Goal: Information Seeking & Learning: Compare options

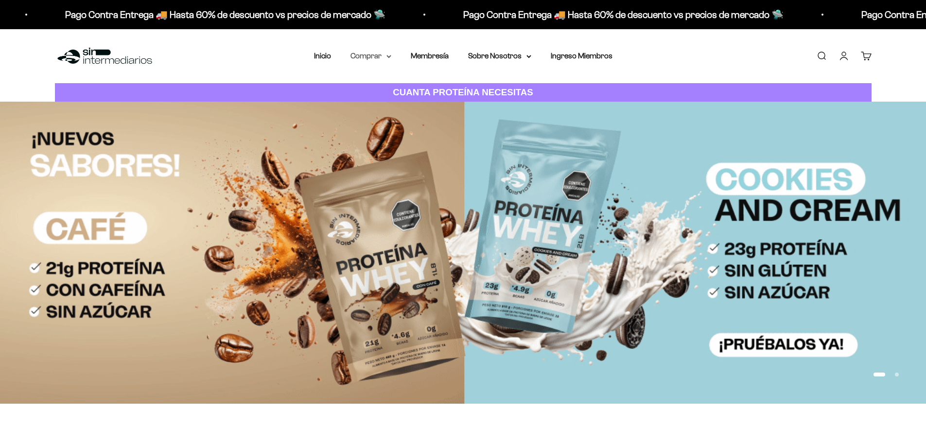
click at [382, 59] on summary "Comprar" at bounding box center [370, 56] width 41 height 13
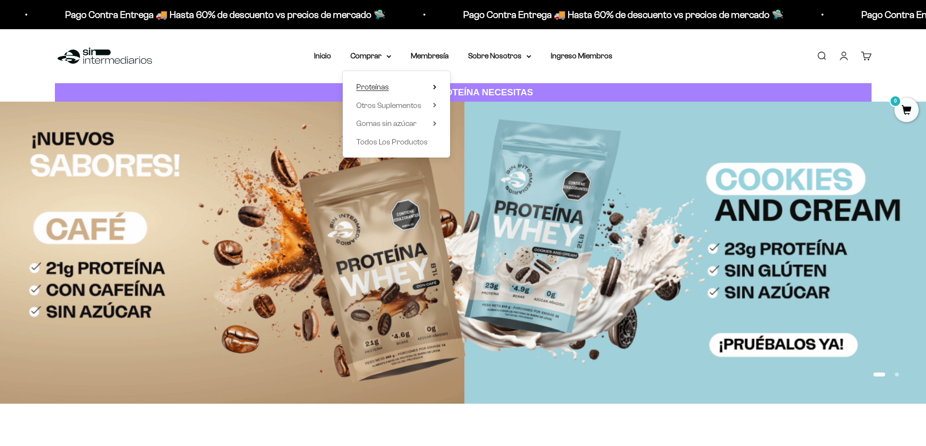
click at [375, 88] on span "Proteínas" at bounding box center [372, 87] width 33 height 8
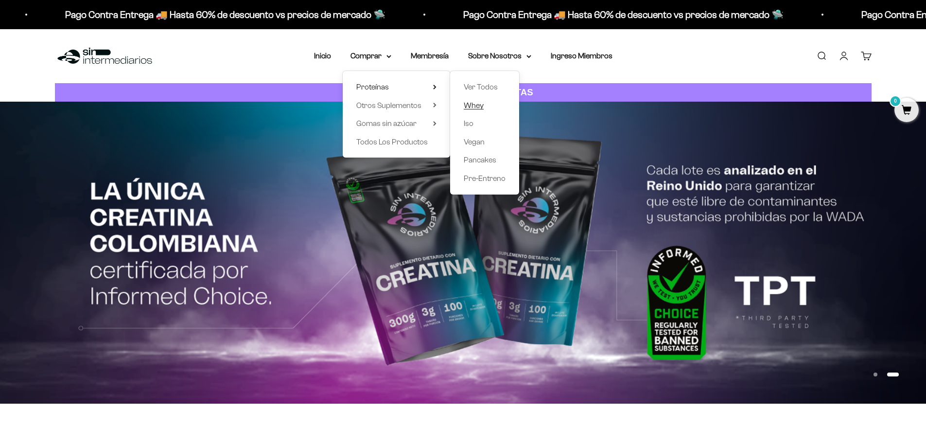
click at [473, 102] on span "Whey" at bounding box center [474, 105] width 20 height 8
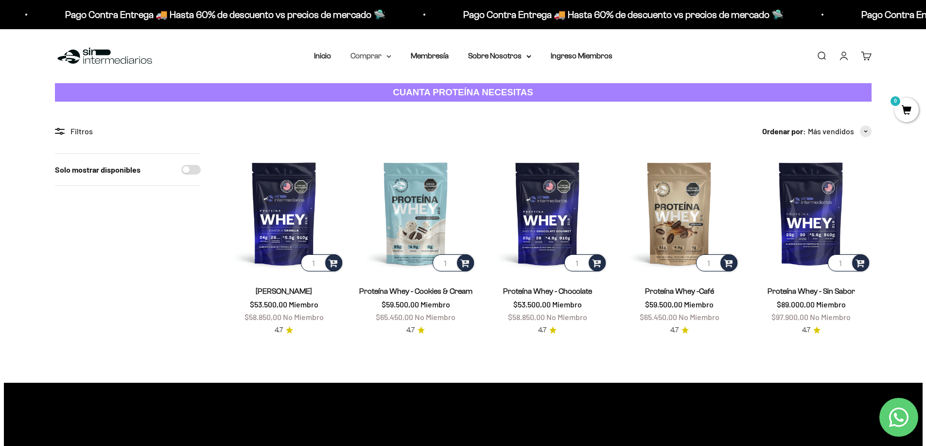
click at [391, 56] on icon at bounding box center [388, 56] width 5 height 3
click at [389, 103] on span "Otros Suplementos" at bounding box center [388, 105] width 65 height 8
click at [401, 126] on span "Gomas sin azúcar" at bounding box center [386, 123] width 60 height 8
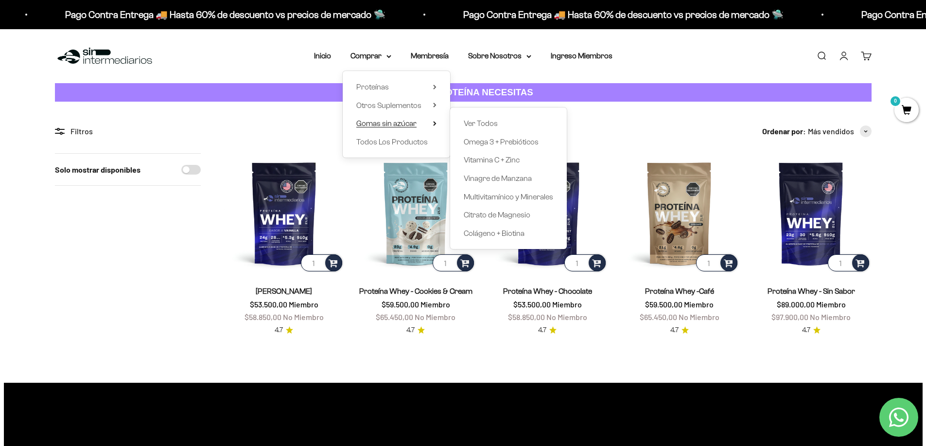
click at [413, 126] on span "Gomas sin azúcar" at bounding box center [386, 123] width 60 height 8
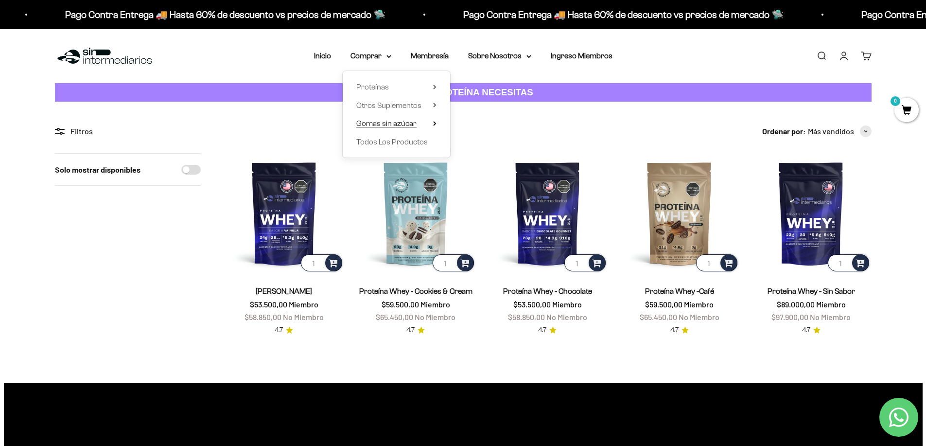
click at [413, 126] on span "Gomas sin azúcar" at bounding box center [386, 123] width 60 height 8
click at [408, 106] on span "Otros Suplementos" at bounding box center [388, 105] width 65 height 8
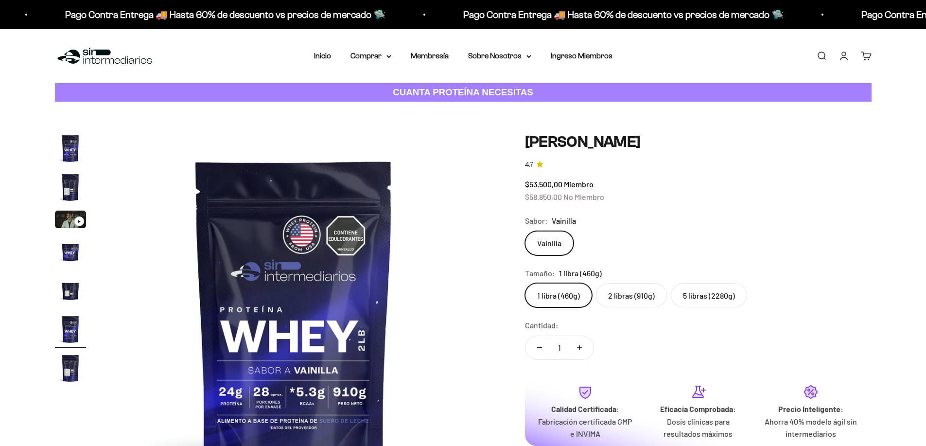
scroll to position [0, 1903]
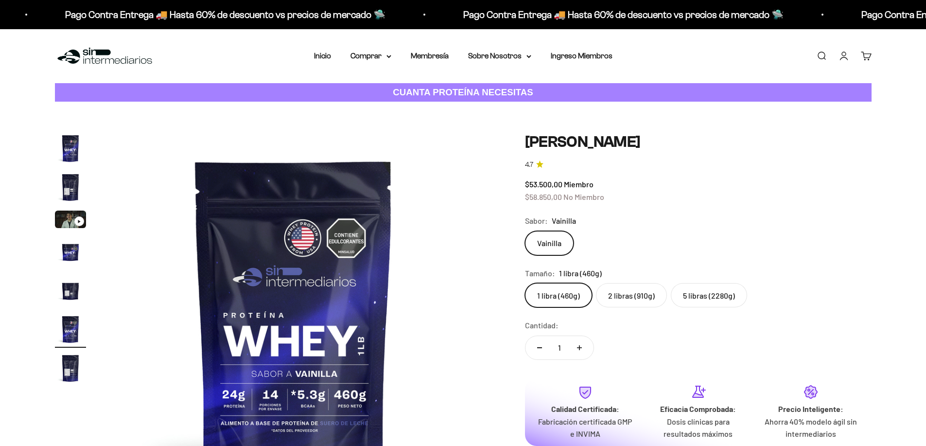
drag, startPoint x: 822, startPoint y: 173, endPoint x: 826, endPoint y: 182, distance: 9.8
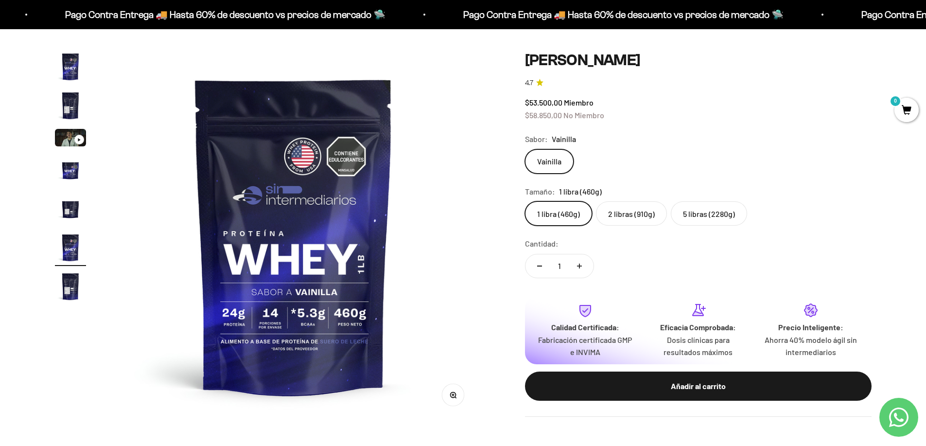
scroll to position [0, 0]
click at [633, 218] on label "2 libras (910g)" at bounding box center [631, 213] width 71 height 24
click at [525, 201] on input "2 libras (910g)" at bounding box center [524, 201] width 0 height 0
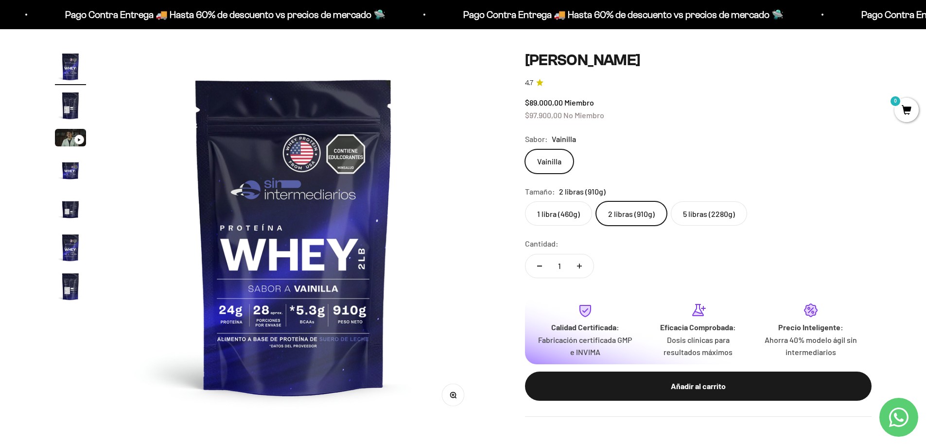
click at [703, 212] on label "5 libras (2280g)" at bounding box center [709, 213] width 76 height 24
click at [525, 201] on input "5 libras (2280g)" at bounding box center [524, 201] width 0 height 0
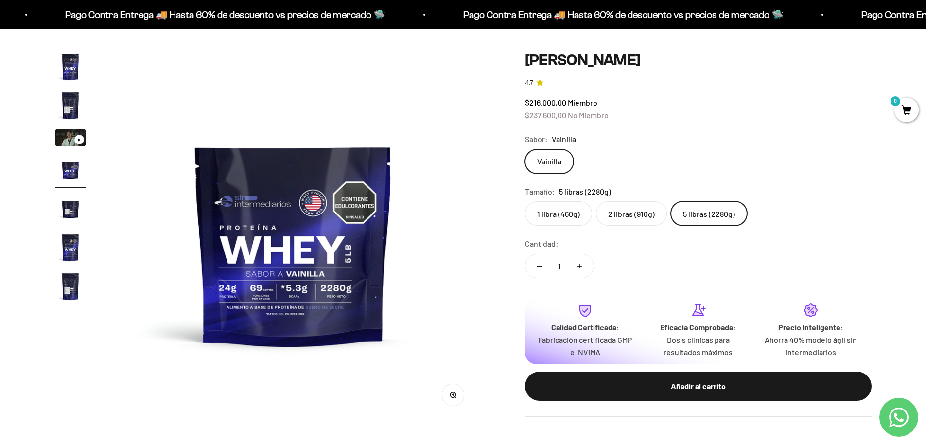
click at [624, 216] on label "2 libras (910g)" at bounding box center [631, 213] width 71 height 24
click at [525, 201] on input "2 libras (910g)" at bounding box center [524, 201] width 0 height 0
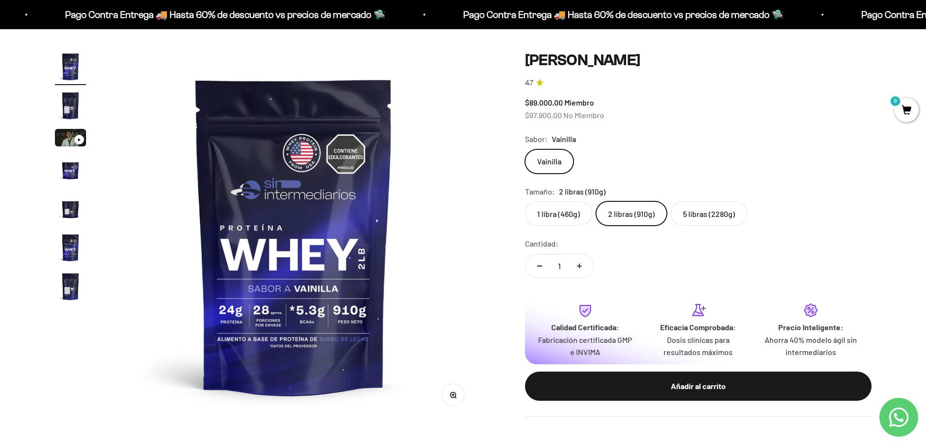
click at [567, 218] on label "1 libra (460g)" at bounding box center [558, 213] width 67 height 24
click at [525, 201] on input "1 libra (460g)" at bounding box center [524, 201] width 0 height 0
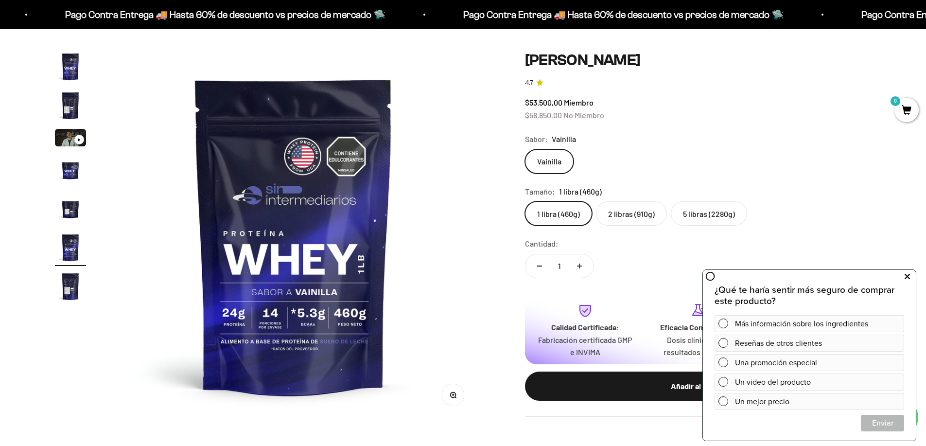
click at [907, 275] on icon at bounding box center [906, 276] width 5 height 13
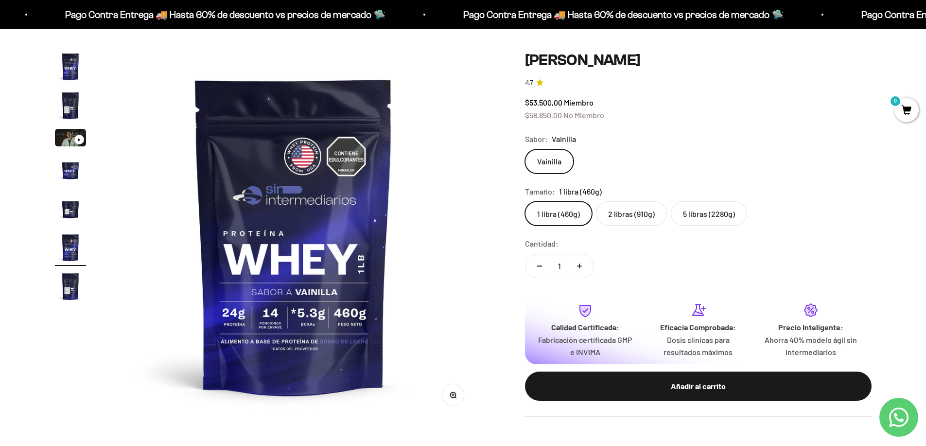
click at [629, 216] on label "2 libras (910g)" at bounding box center [631, 213] width 71 height 24
click at [525, 201] on input "2 libras (910g)" at bounding box center [524, 201] width 0 height 0
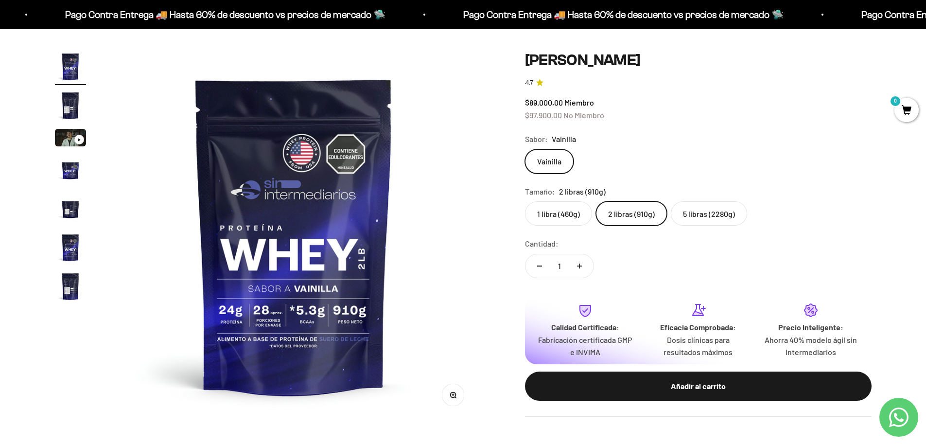
click at [570, 211] on label "1 libra (460g)" at bounding box center [558, 213] width 67 height 24
click at [525, 201] on input "1 libra (460g)" at bounding box center [524, 201] width 0 height 0
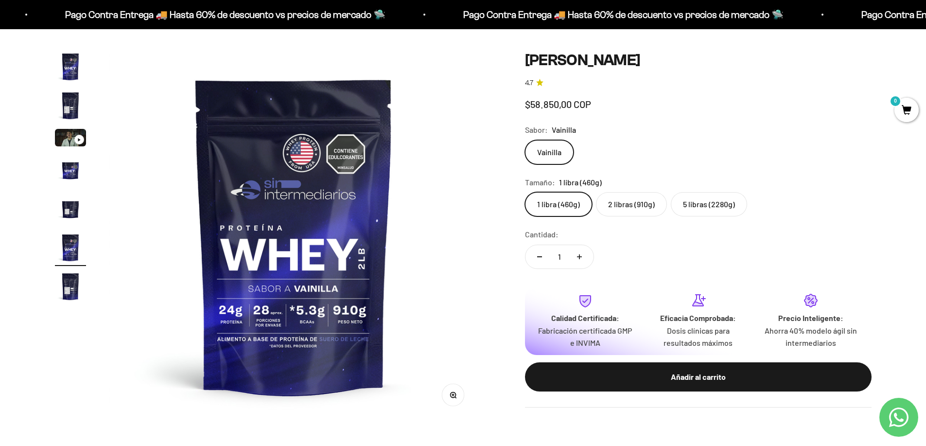
scroll to position [0, 1903]
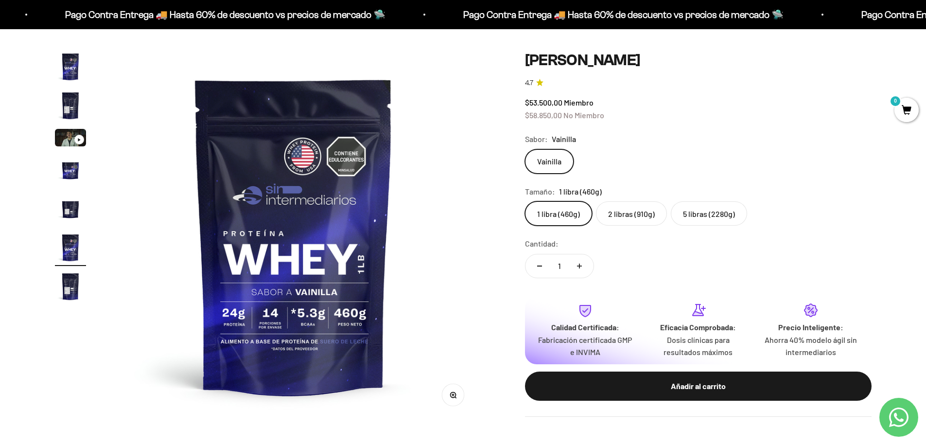
click at [627, 211] on label "2 libras (910g)" at bounding box center [631, 213] width 71 height 24
click at [525, 201] on input "2 libras (910g)" at bounding box center [524, 201] width 0 height 0
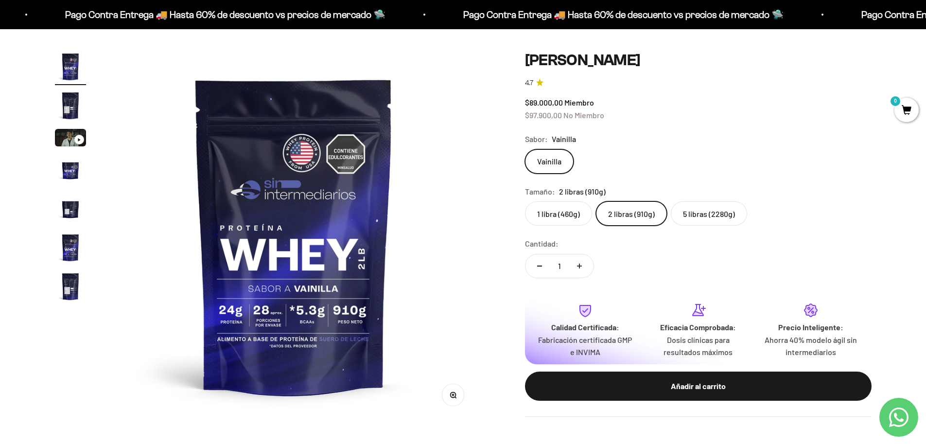
click at [555, 219] on label "1 libra (460g)" at bounding box center [558, 213] width 67 height 24
click at [525, 201] on input "1 libra (460g)" at bounding box center [524, 201] width 0 height 0
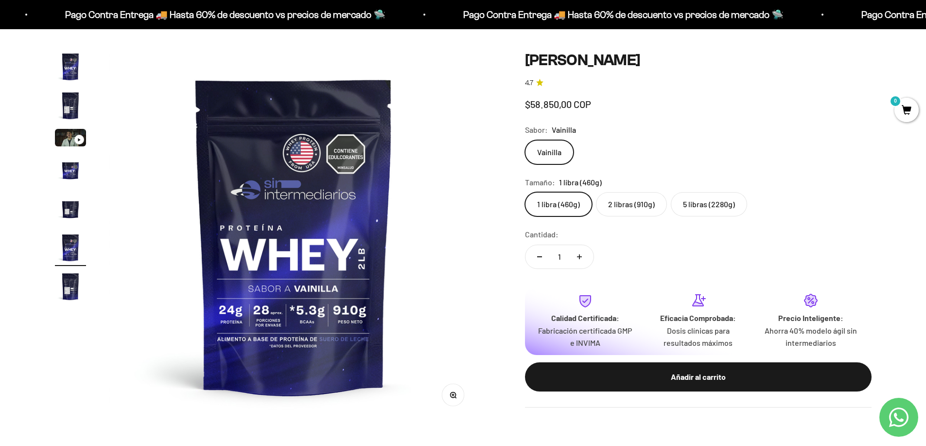
scroll to position [0, 1903]
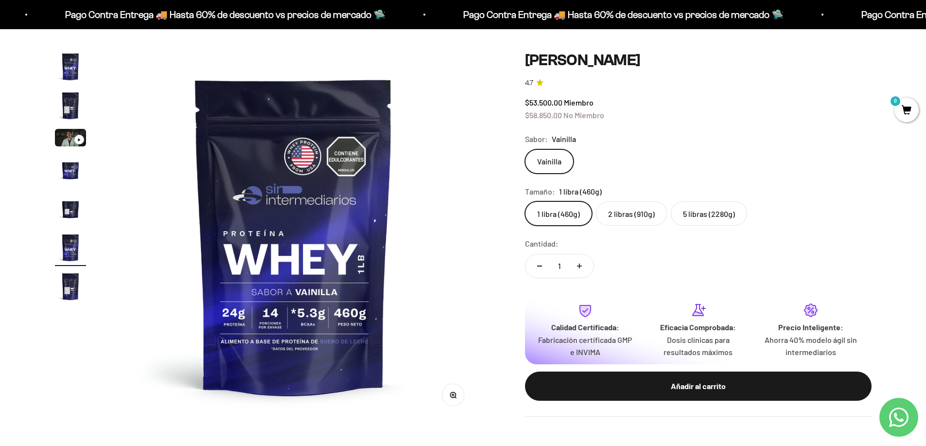
click at [637, 218] on label "2 libras (910g)" at bounding box center [631, 213] width 71 height 24
click at [525, 201] on input "2 libras (910g)" at bounding box center [524, 201] width 0 height 0
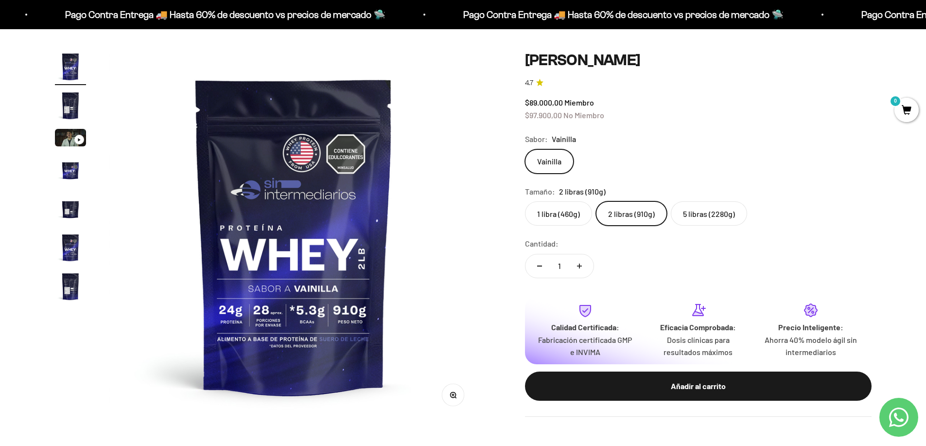
click at [724, 213] on label "5 libras (2280g)" at bounding box center [709, 213] width 76 height 24
click at [525, 201] on input "5 libras (2280g)" at bounding box center [524, 201] width 0 height 0
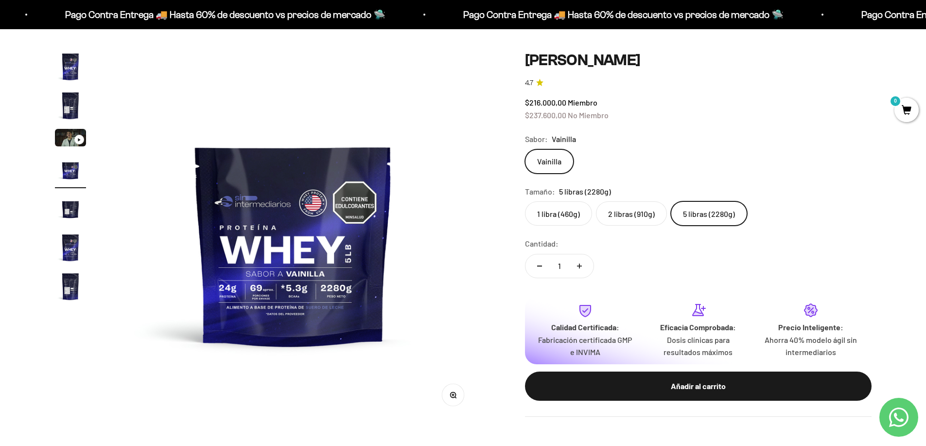
click at [568, 221] on label "1 libra (460g)" at bounding box center [558, 213] width 67 height 24
click at [525, 201] on input "1 libra (460g)" at bounding box center [524, 201] width 0 height 0
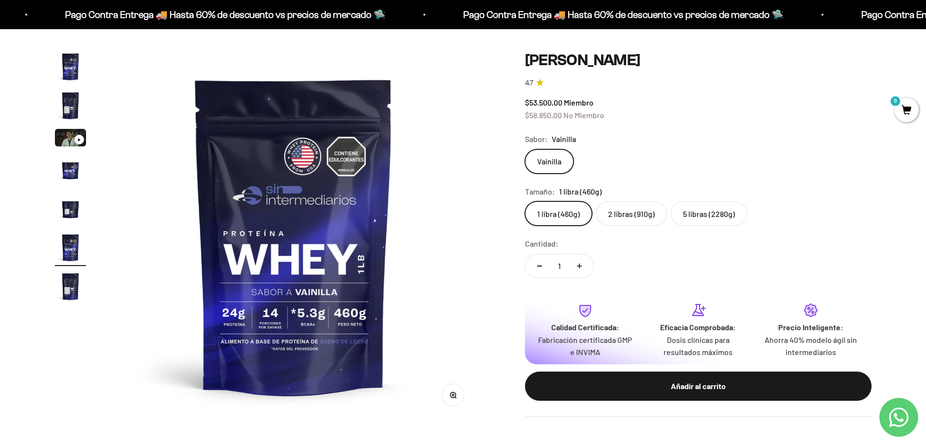
click at [620, 210] on label "2 libras (910g)" at bounding box center [631, 213] width 71 height 24
click at [525, 201] on input "2 libras (910g)" at bounding box center [524, 201] width 0 height 0
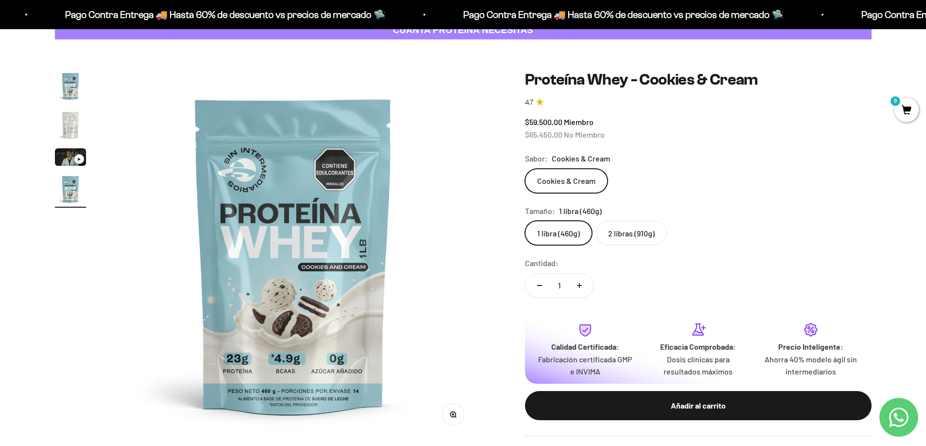
scroll to position [64, 0]
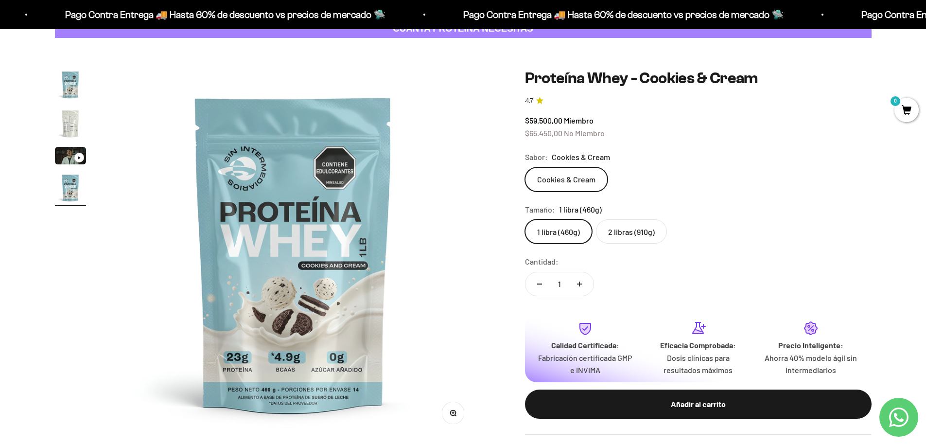
click at [631, 231] on label "2 libras (910g)" at bounding box center [631, 231] width 71 height 24
click at [525, 219] on input "2 libras (910g)" at bounding box center [524, 219] width 0 height 0
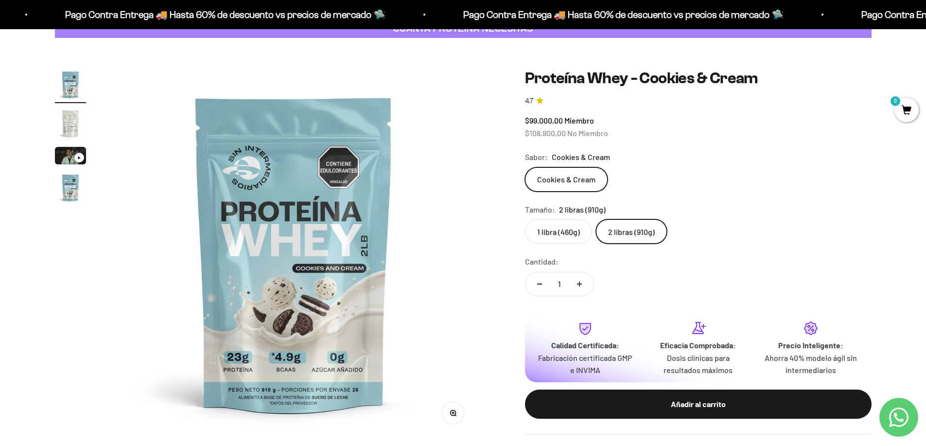
click at [563, 232] on label "1 libra (460g)" at bounding box center [558, 231] width 67 height 24
click at [525, 219] on input "1 libra (460g)" at bounding box center [524, 219] width 0 height 0
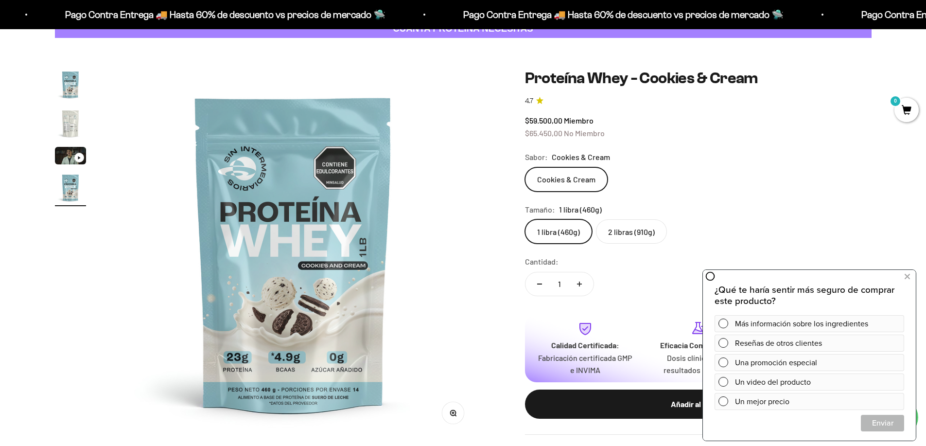
click at [621, 228] on label "2 libras (910g)" at bounding box center [631, 231] width 71 height 24
click at [525, 219] on input "2 libras (910g)" at bounding box center [524, 219] width 0 height 0
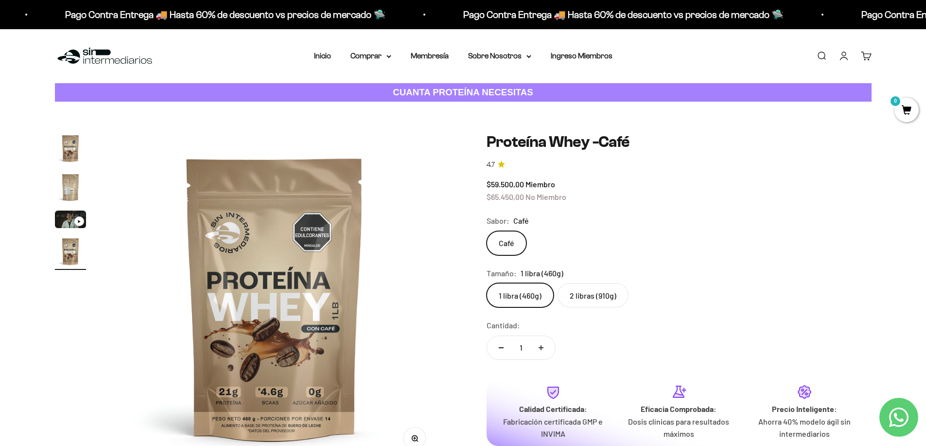
drag, startPoint x: 794, startPoint y: 127, endPoint x: 796, endPoint y: 135, distance: 8.5
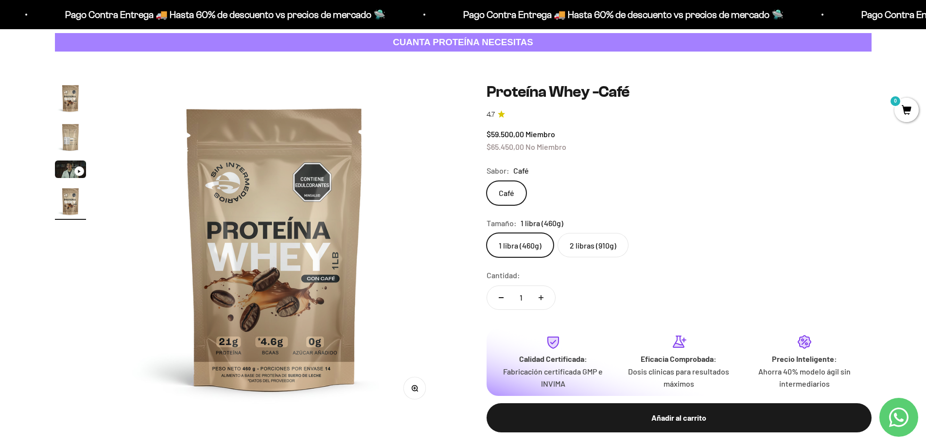
scroll to position [58, 0]
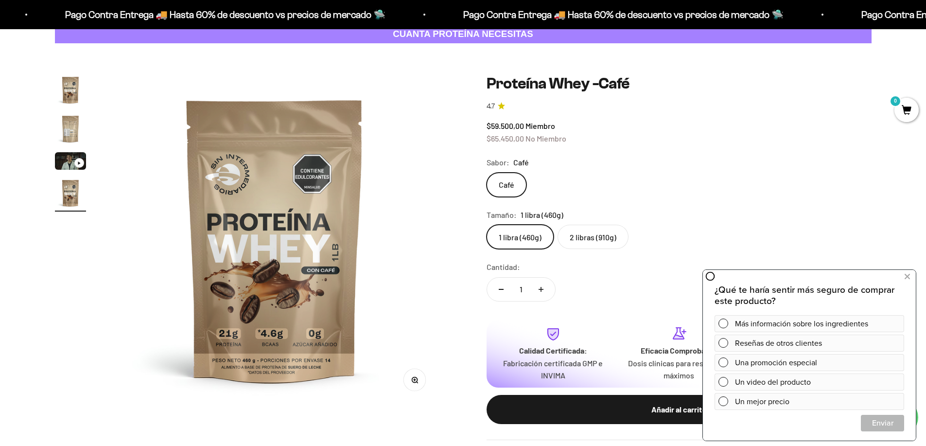
click at [582, 237] on label "2 libras (910g)" at bounding box center [592, 237] width 71 height 24
click at [487, 225] on input "2 libras (910g)" at bounding box center [486, 224] width 0 height 0
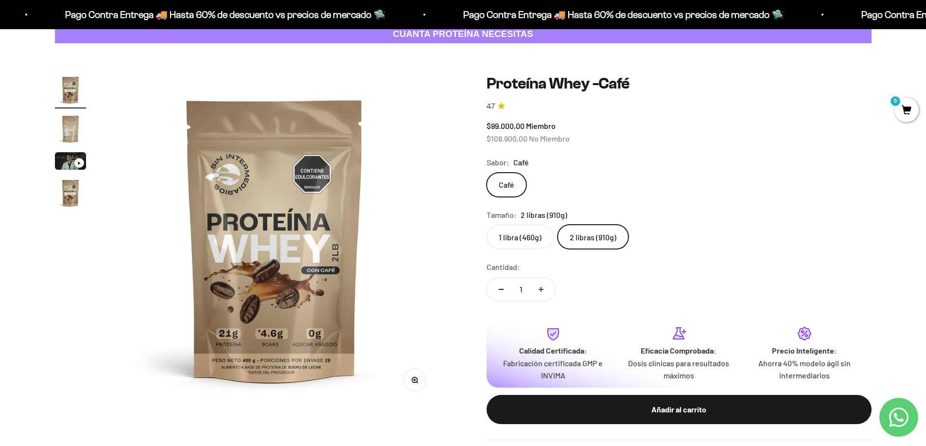
click at [526, 241] on label "1 libra (460g)" at bounding box center [520, 237] width 67 height 24
click at [487, 225] on input "1 libra (460g)" at bounding box center [486, 224] width 0 height 0
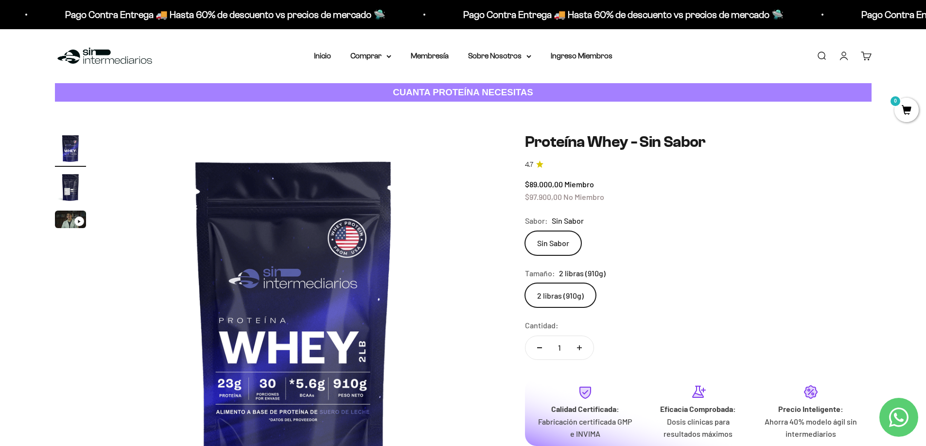
drag, startPoint x: 817, startPoint y: 150, endPoint x: 818, endPoint y: 158, distance: 8.4
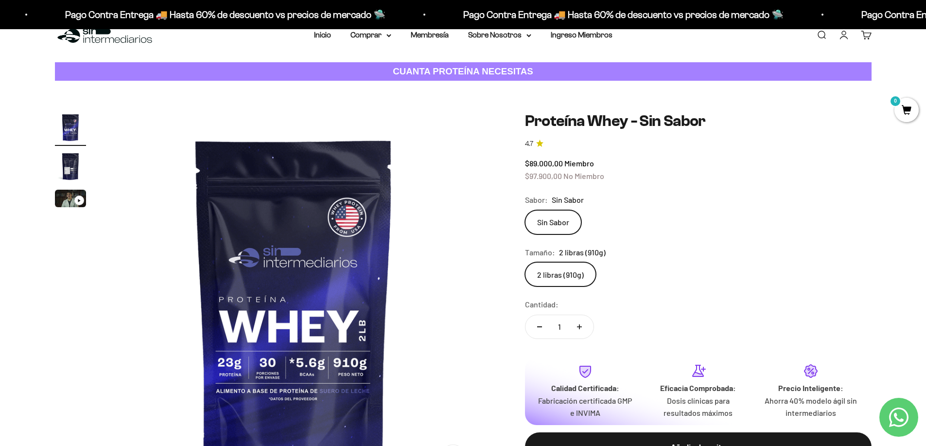
scroll to position [48, 0]
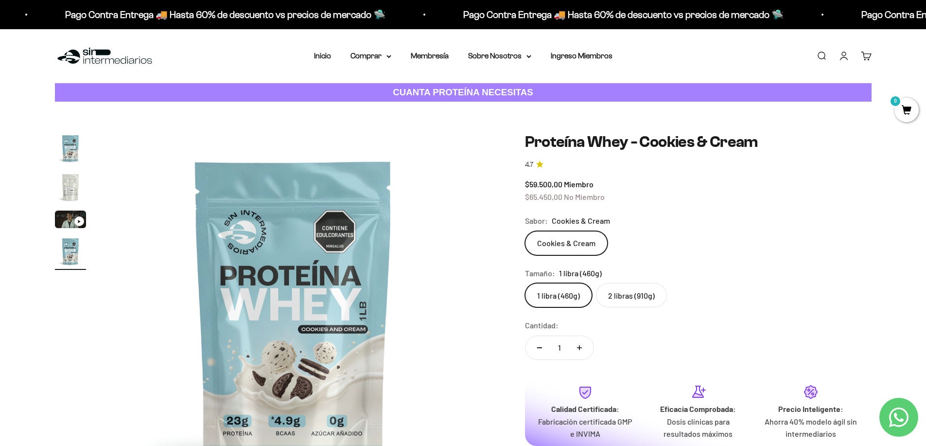
drag, startPoint x: 789, startPoint y: 131, endPoint x: 792, endPoint y: 139, distance: 7.7
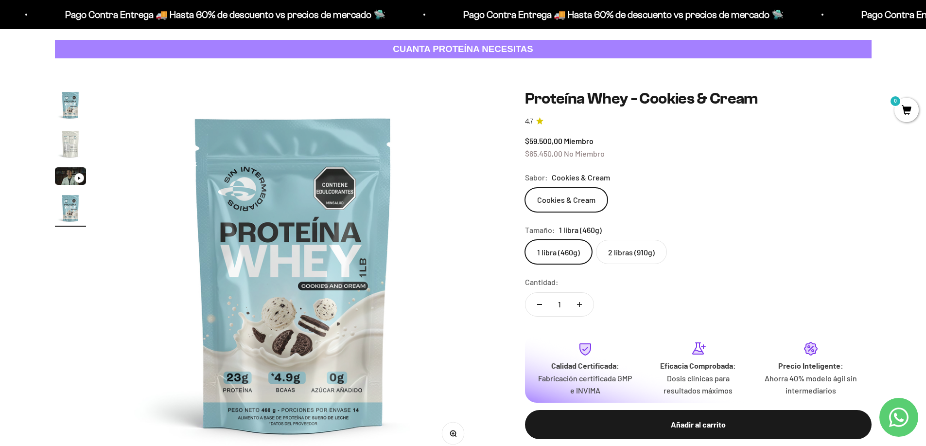
scroll to position [52, 0]
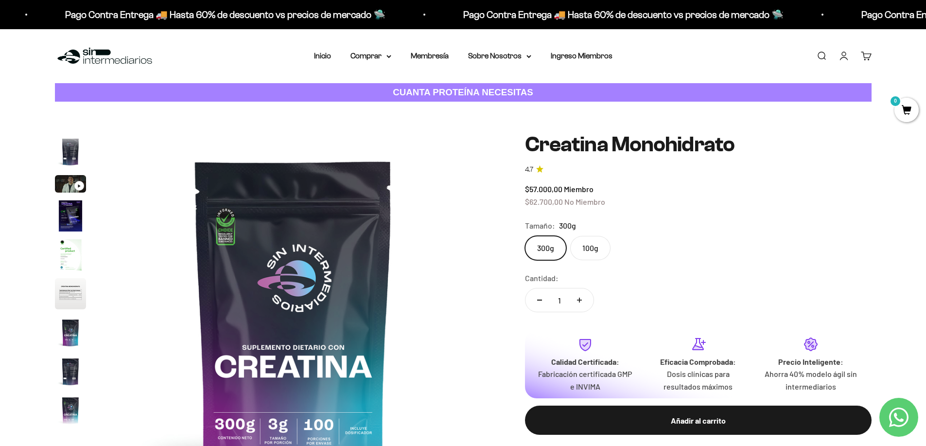
scroll to position [40, 0]
drag, startPoint x: 884, startPoint y: 172, endPoint x: 886, endPoint y: 178, distance: 6.1
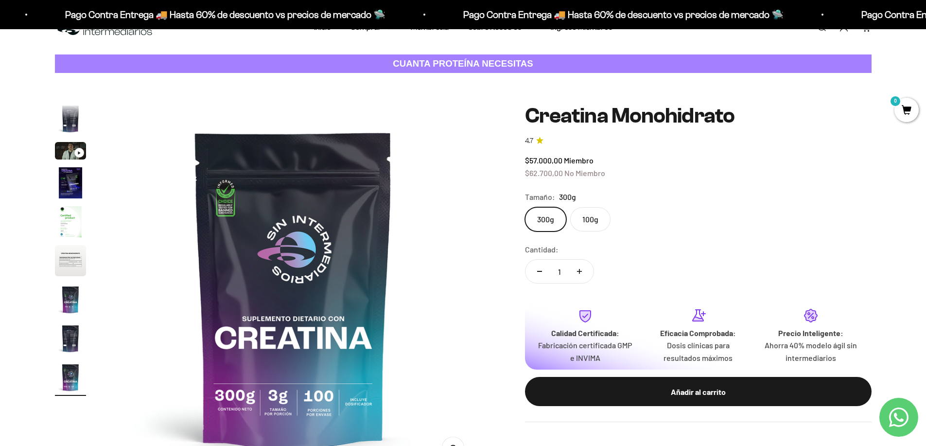
scroll to position [56, 0]
